Goal: Information Seeking & Learning: Find specific fact

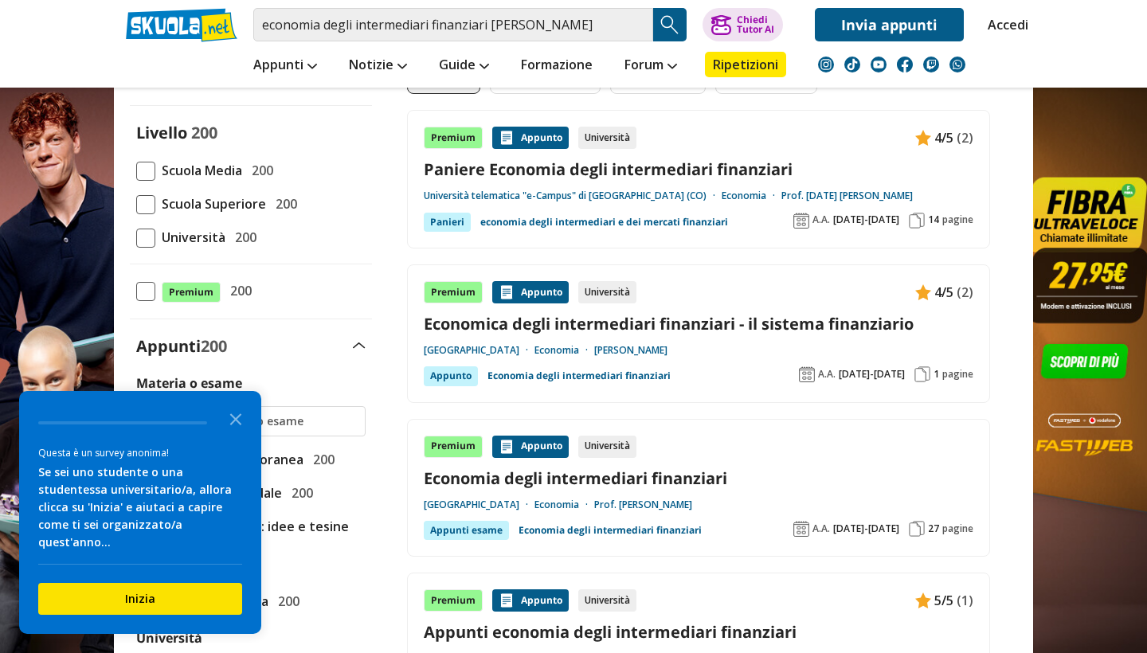
scroll to position [151, 0]
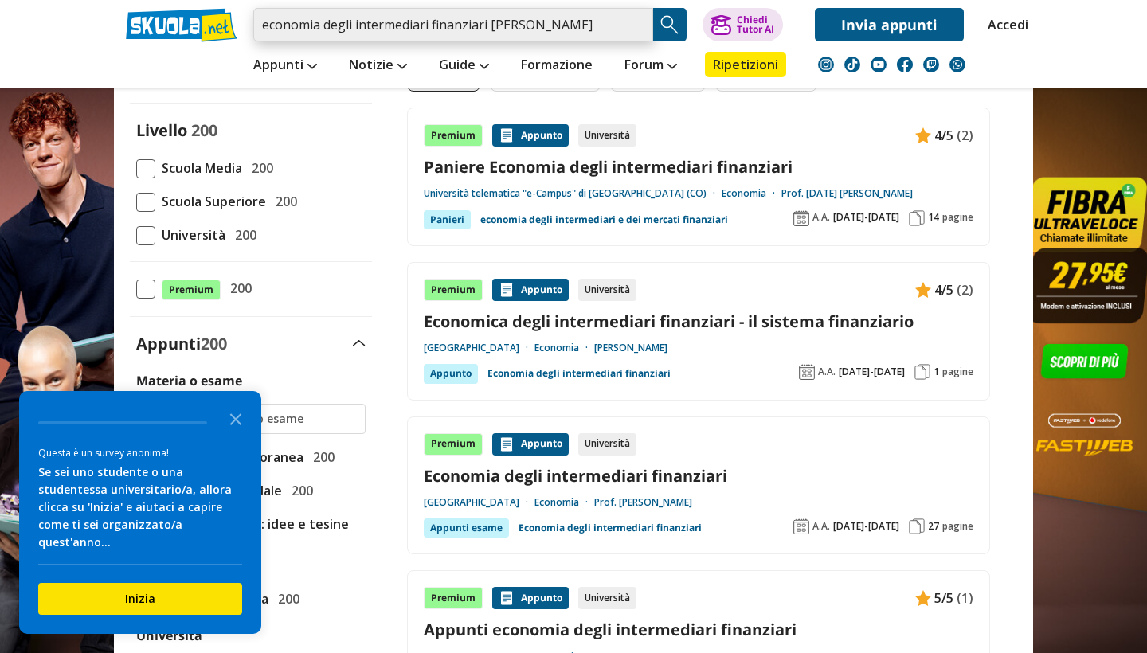
drag, startPoint x: 610, startPoint y: 25, endPoint x: 489, endPoint y: 27, distance: 121.1
click at [489, 27] on input "economia degli intermediari finanziari pasquale stellanizzi" at bounding box center [453, 24] width 400 height 33
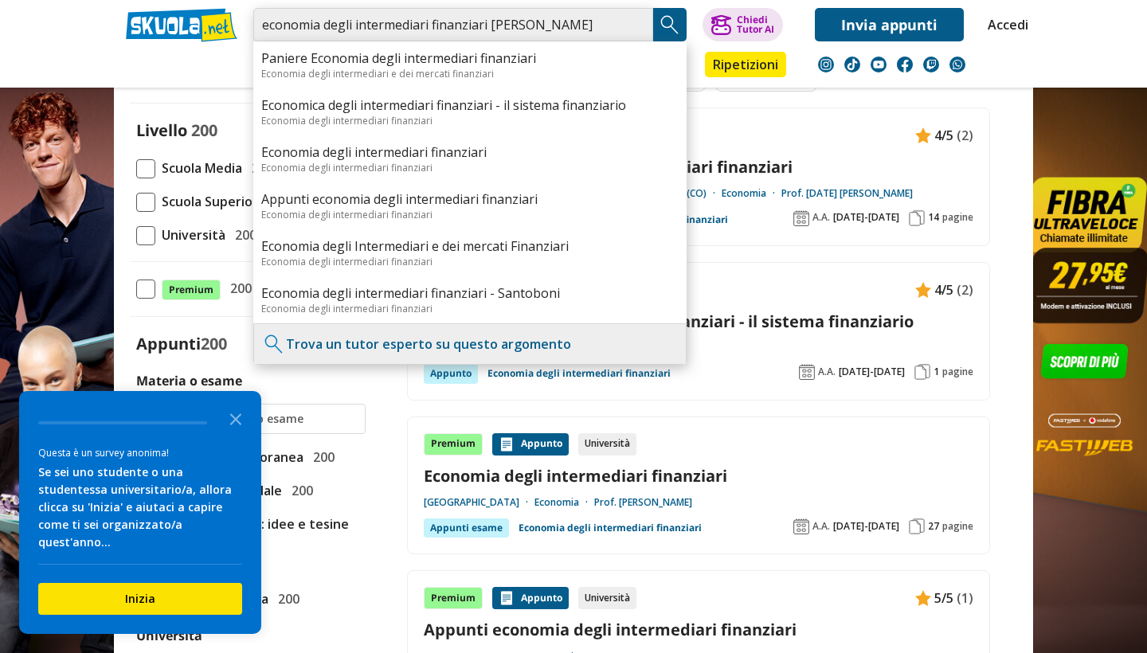
click at [639, 19] on input "economia degli intermediari finanziari pasquale stellanizzi" at bounding box center [453, 24] width 400 height 33
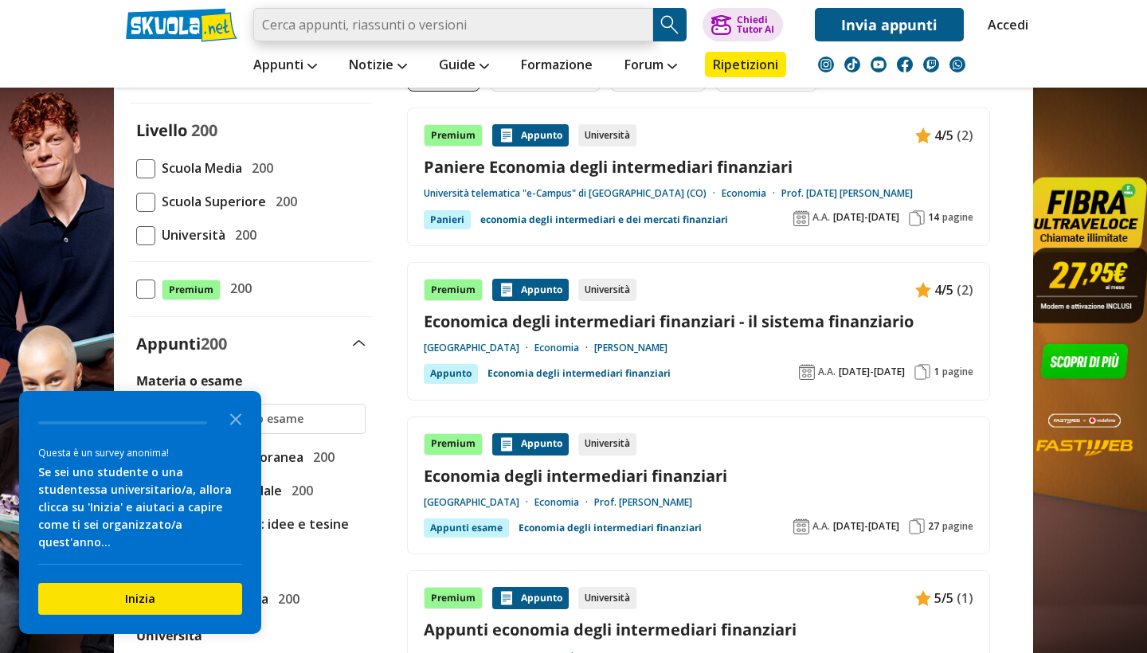
paste input "[PERSON_NAME]"
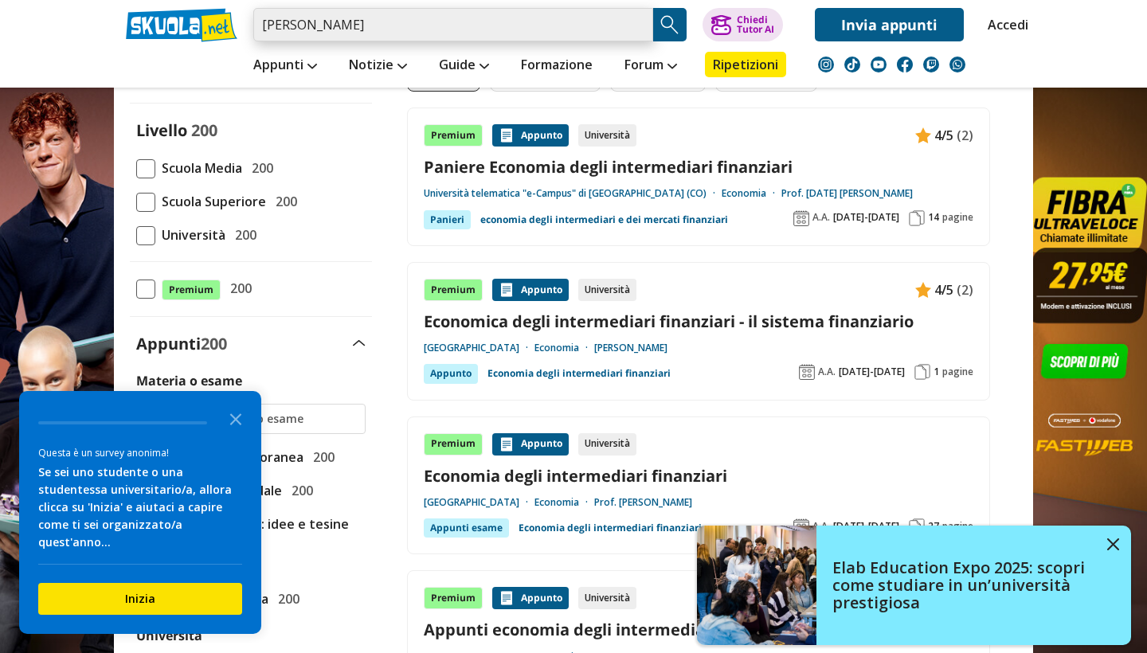
type input "[PERSON_NAME]"
click at [670, 22] on img "Search Button" at bounding box center [670, 25] width 24 height 24
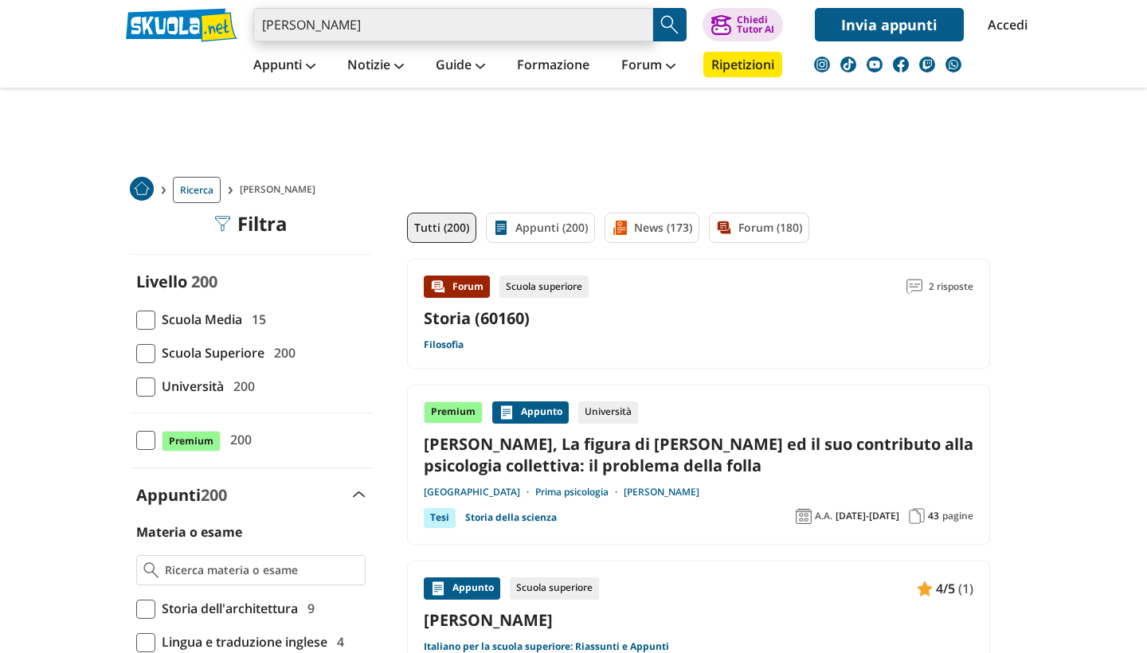
click at [400, 28] on input "[PERSON_NAME]" at bounding box center [453, 24] width 400 height 33
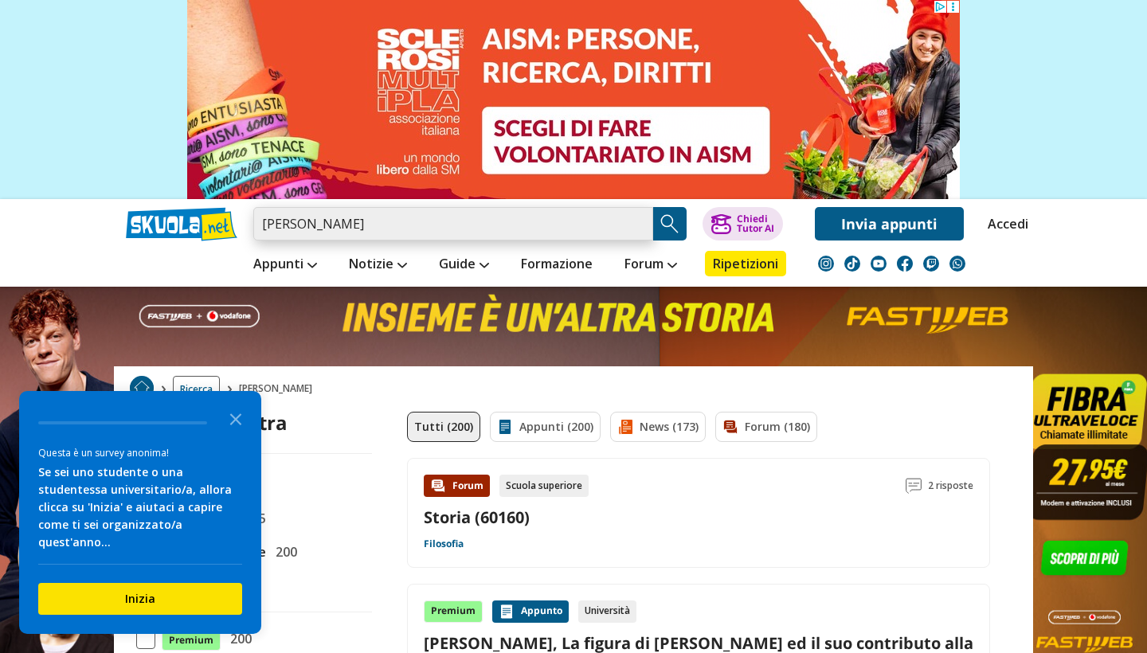
click at [385, 228] on input "[PERSON_NAME]" at bounding box center [453, 223] width 400 height 33
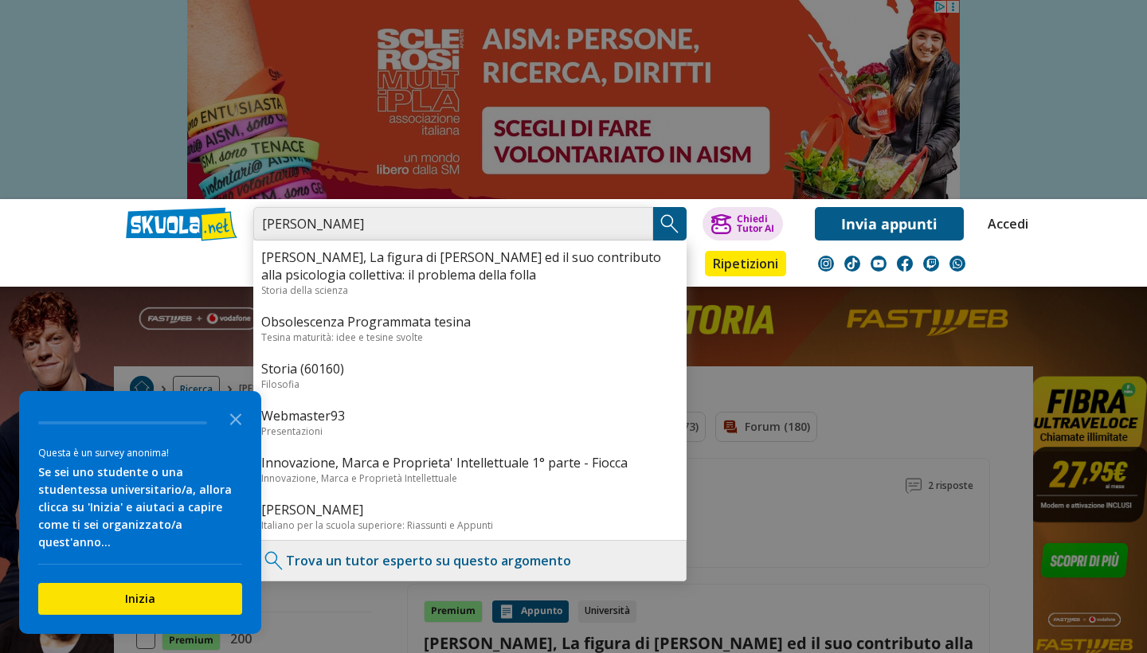
type input "[PERSON_NAME]"
click at [673, 217] on img "Search Button" at bounding box center [670, 224] width 24 height 24
